Goal: Transaction & Acquisition: Purchase product/service

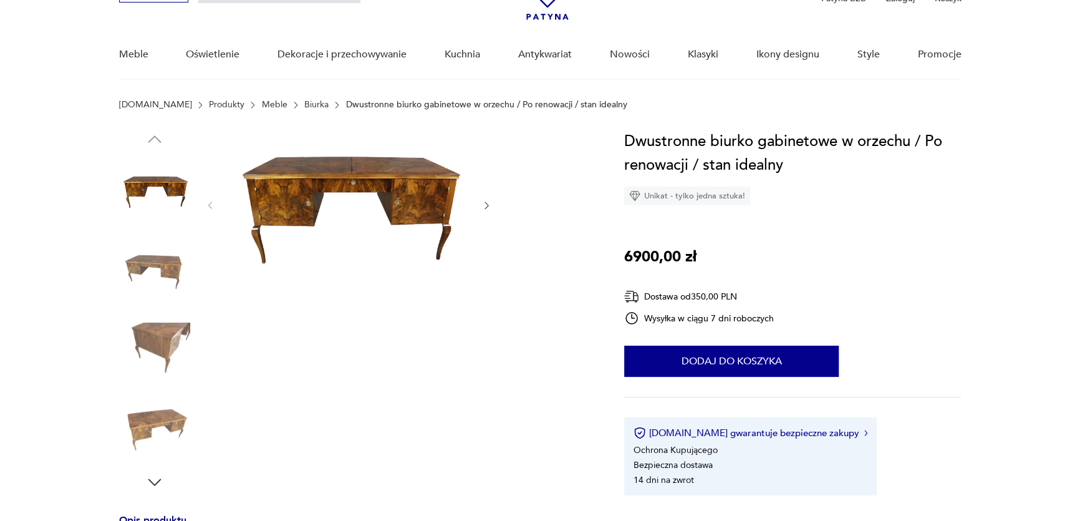
scroll to position [56, 0]
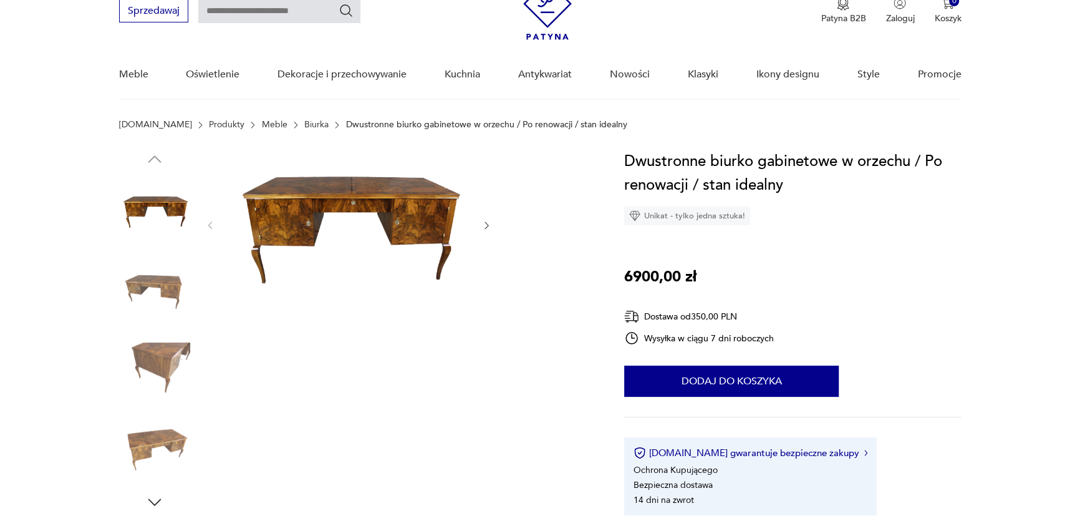
click at [162, 276] on img at bounding box center [154, 290] width 71 height 71
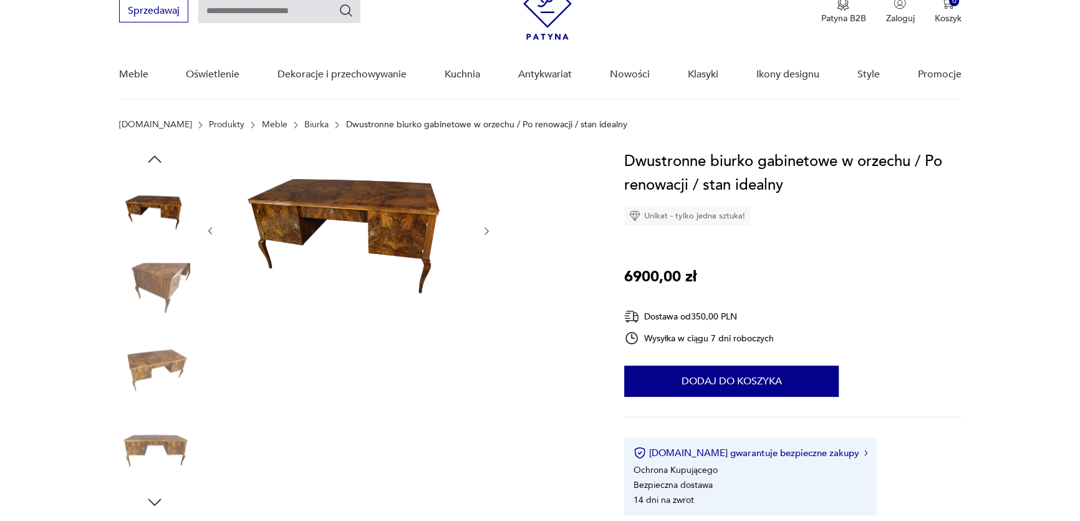
click at [158, 313] on img at bounding box center [154, 290] width 71 height 71
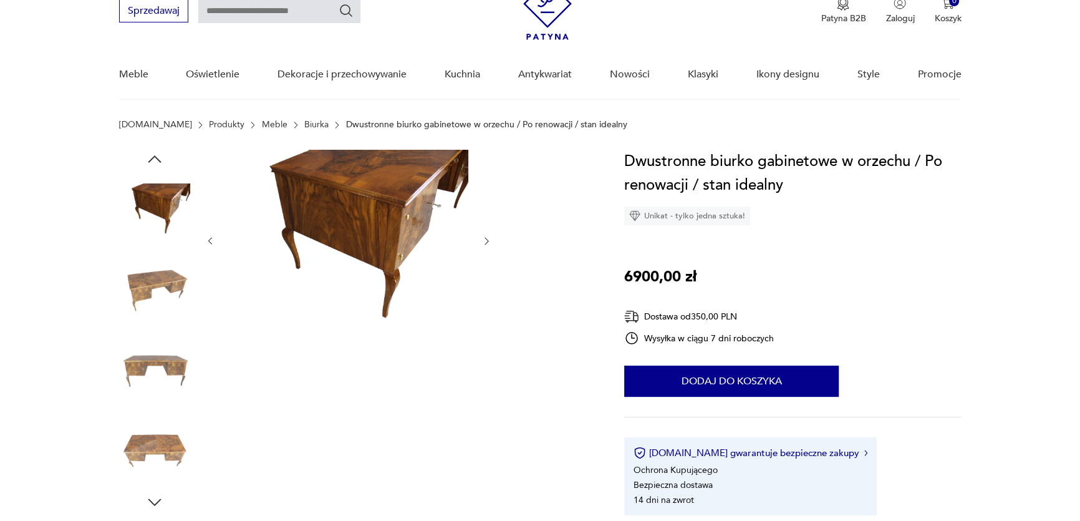
click at [145, 344] on img at bounding box center [154, 369] width 71 height 71
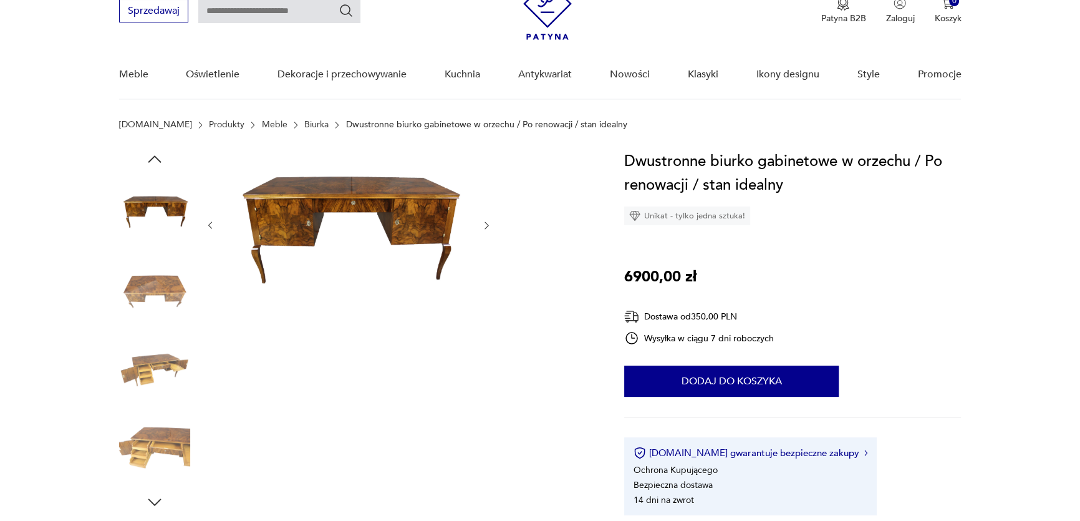
click at [147, 346] on img at bounding box center [154, 369] width 71 height 71
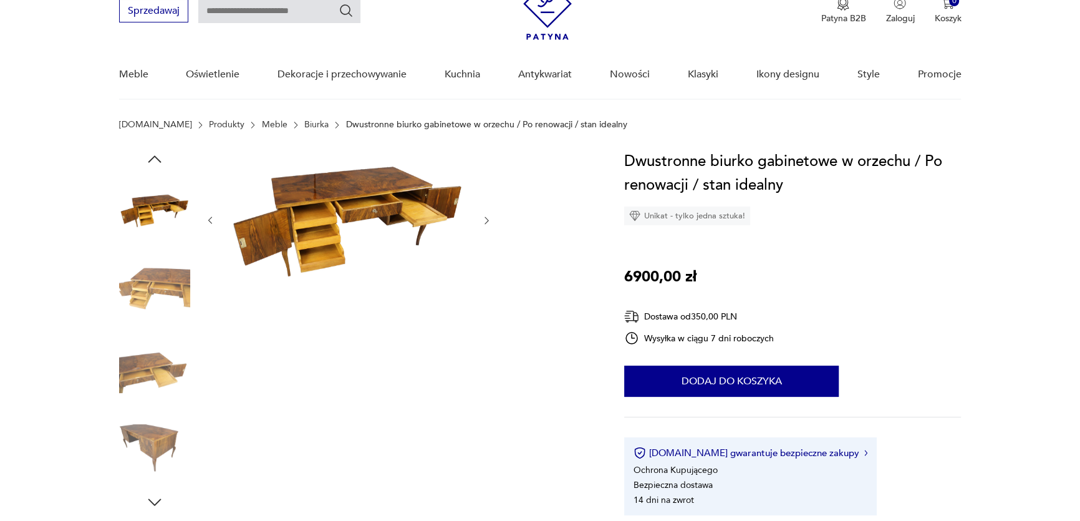
click at [147, 345] on img at bounding box center [154, 369] width 71 height 71
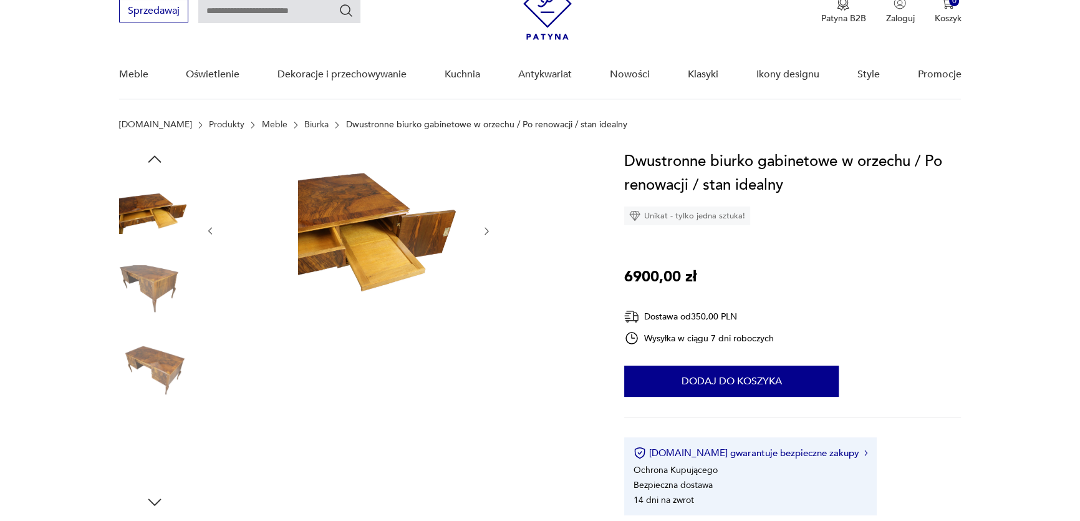
click at [147, 345] on img at bounding box center [154, 369] width 71 height 71
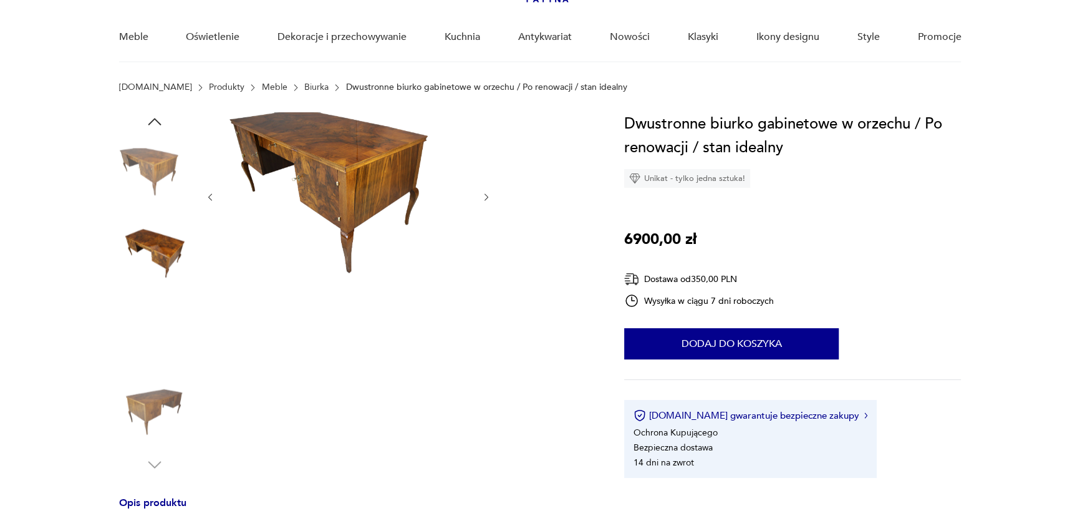
scroll to position [113, 0]
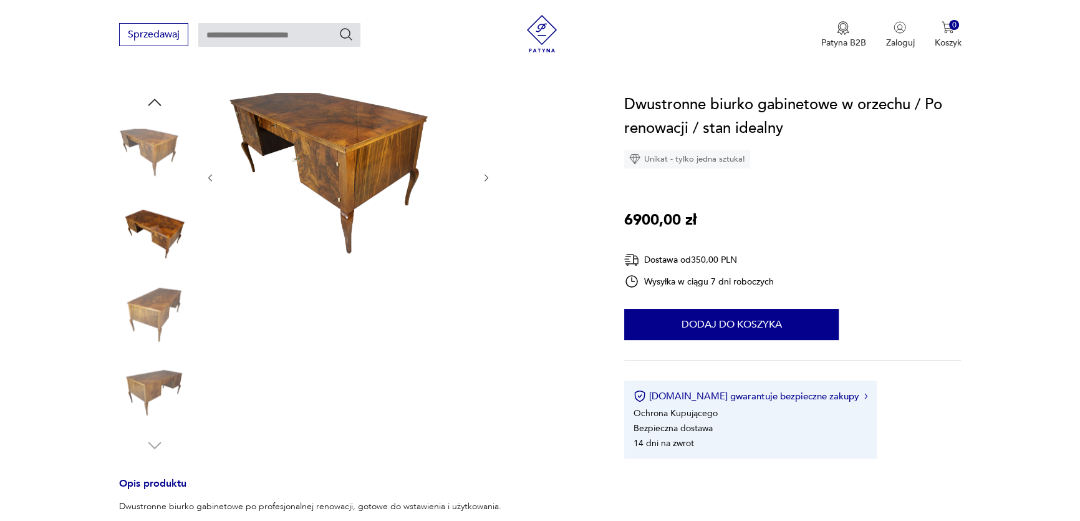
click at [157, 387] on img at bounding box center [154, 392] width 71 height 71
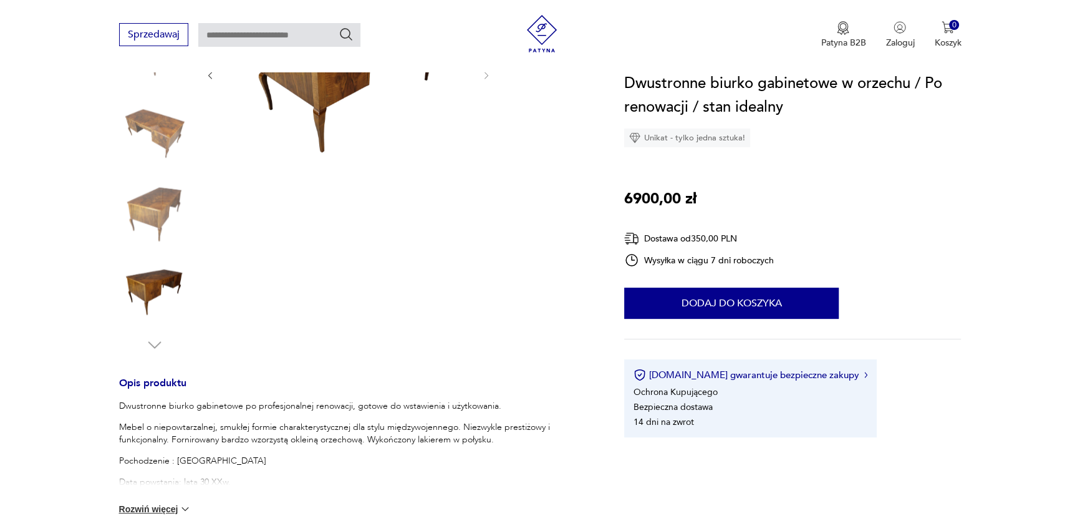
scroll to position [397, 0]
